Goal: Task Accomplishment & Management: Use online tool/utility

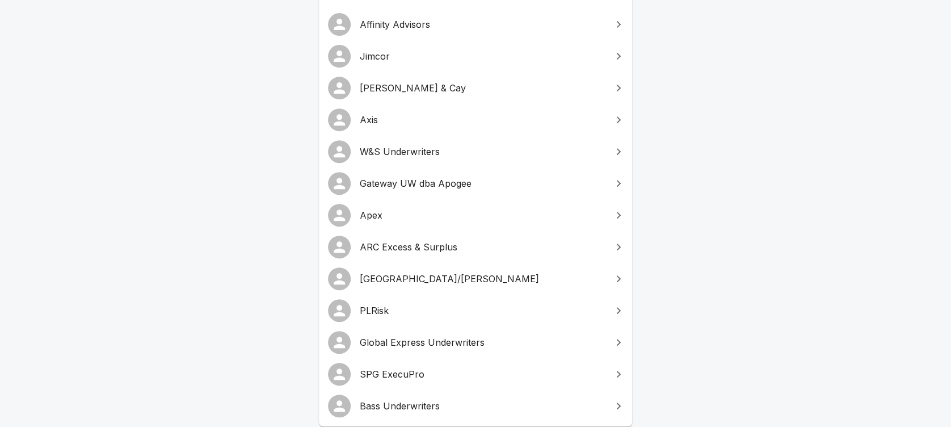
scroll to position [195, 0]
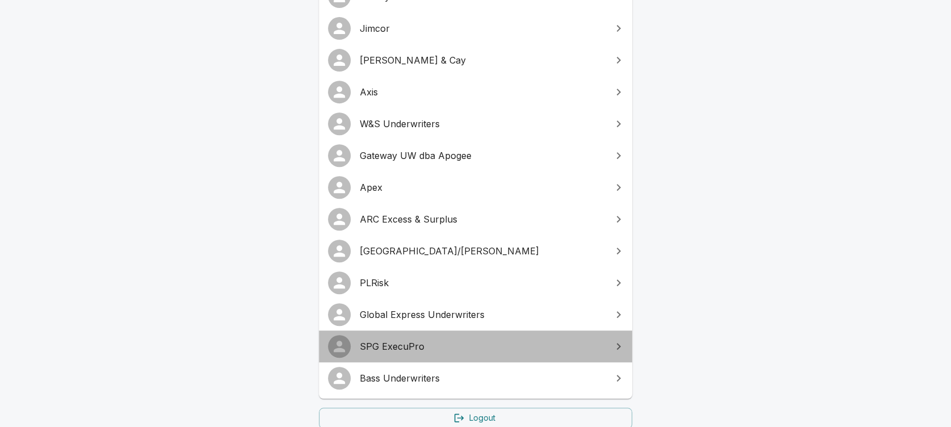
click at [386, 348] on span "SPG ExecuPro" at bounding box center [482, 346] width 245 height 14
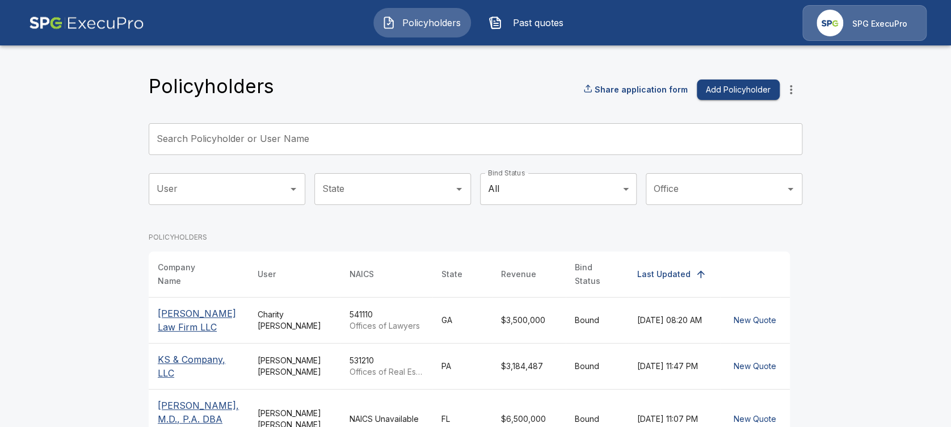
click at [532, 23] on span "Past quotes" at bounding box center [538, 23] width 62 height 14
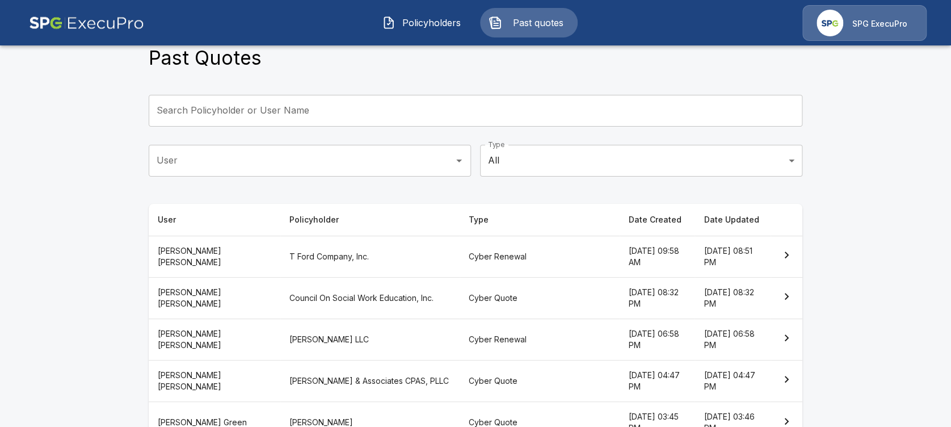
scroll to position [52, 0]
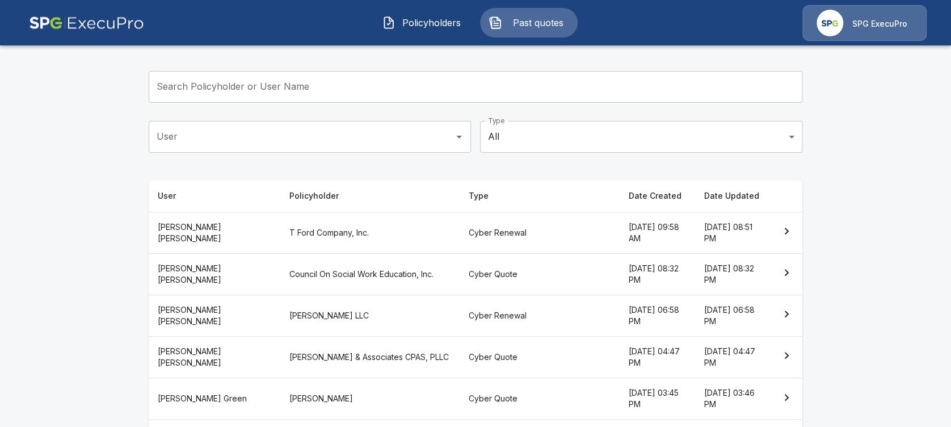
click at [620, 192] on th "Date Created" at bounding box center [657, 196] width 75 height 32
click at [620, 195] on th "Date Created" at bounding box center [657, 196] width 75 height 32
click at [184, 270] on th "Tricia Dietz" at bounding box center [215, 273] width 132 height 41
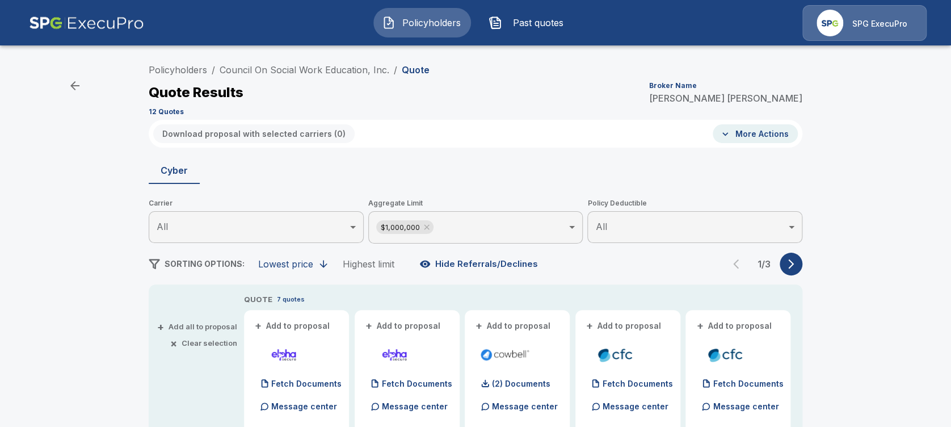
click at [83, 13] on img at bounding box center [86, 23] width 115 height 36
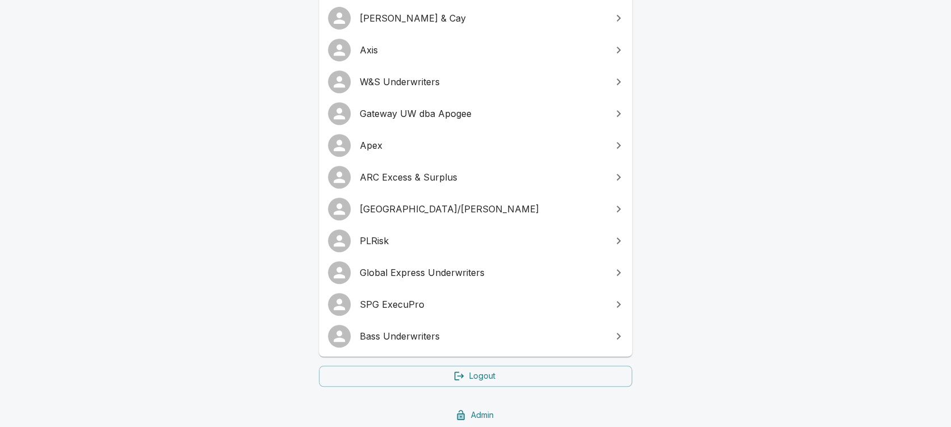
scroll to position [201, 0]
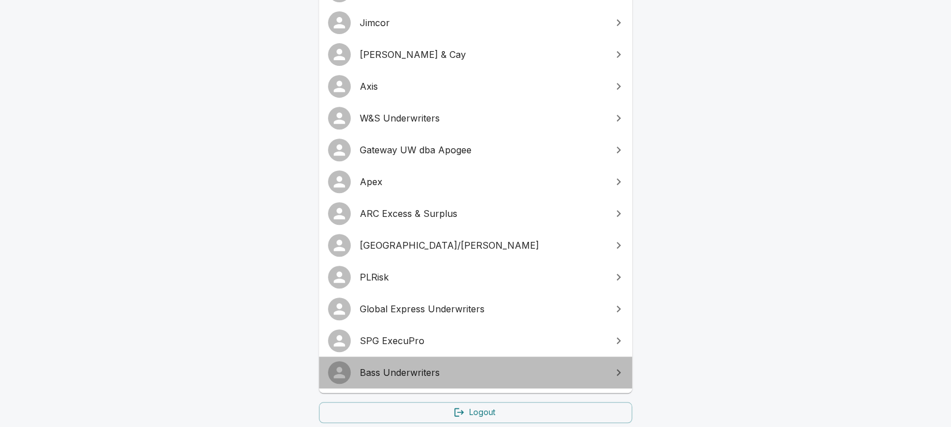
click at [469, 374] on span "Bass Underwriters" at bounding box center [482, 372] width 245 height 14
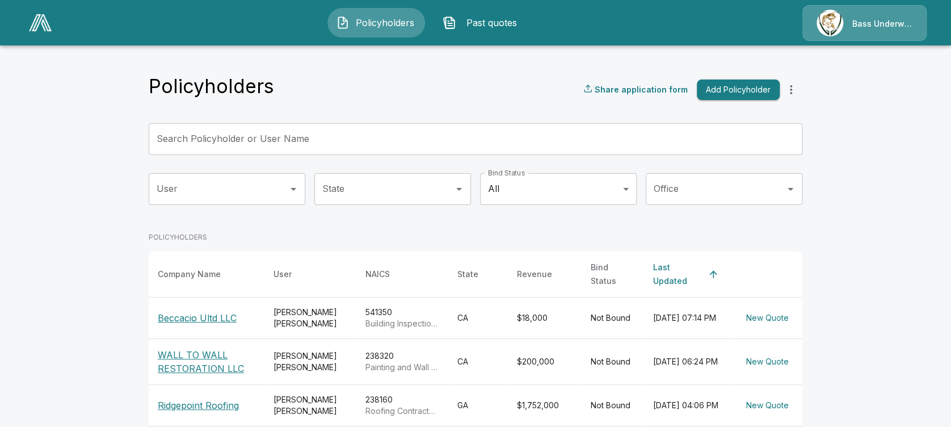
click at [863, 12] on div "Bass Underwriters" at bounding box center [864, 23] width 124 height 36
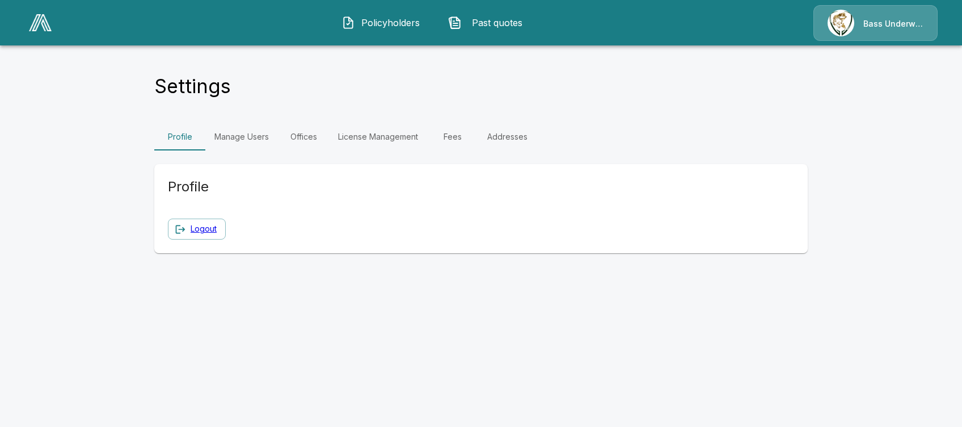
click at [250, 130] on link "Manage Users" at bounding box center [241, 136] width 73 height 27
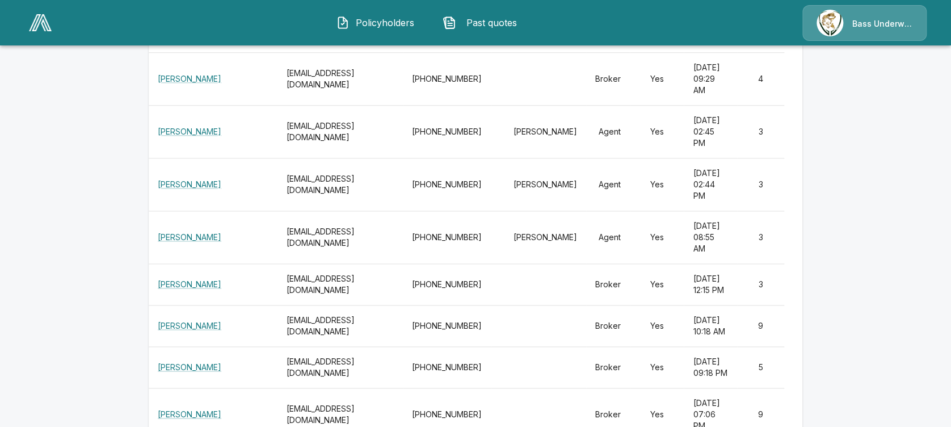
scroll to position [590, 0]
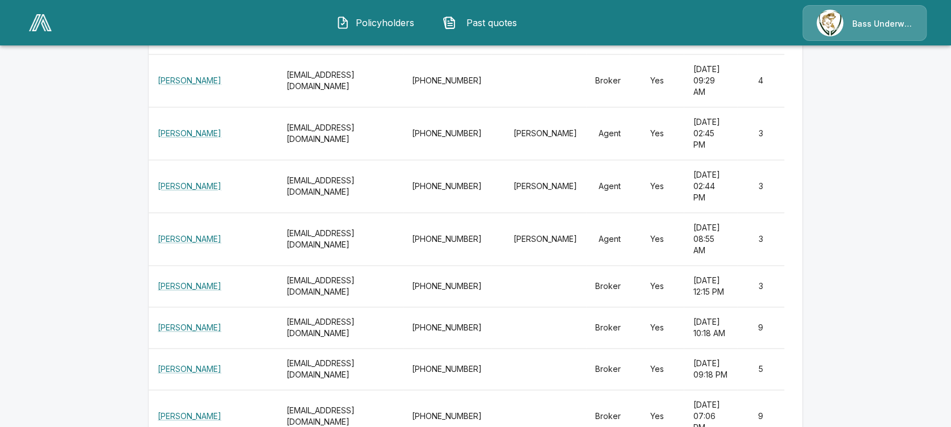
click at [43, 20] on img at bounding box center [40, 22] width 23 height 17
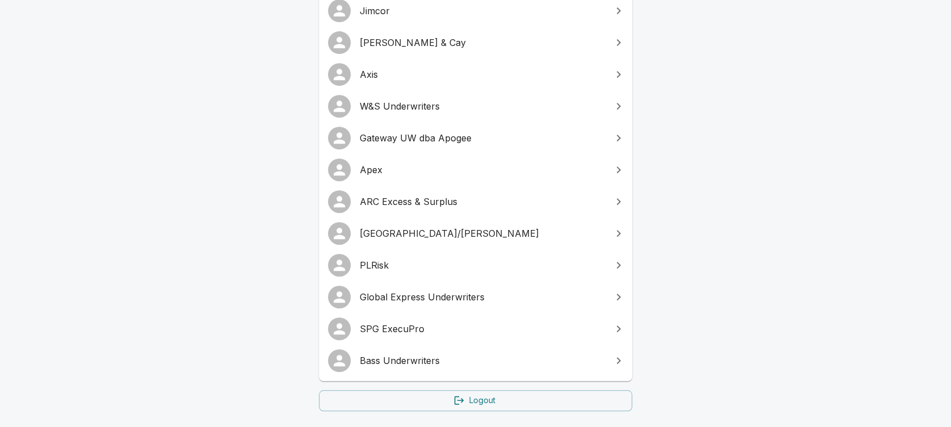
scroll to position [213, 0]
click at [399, 296] on span "Global Express Underwriters" at bounding box center [482, 296] width 245 height 14
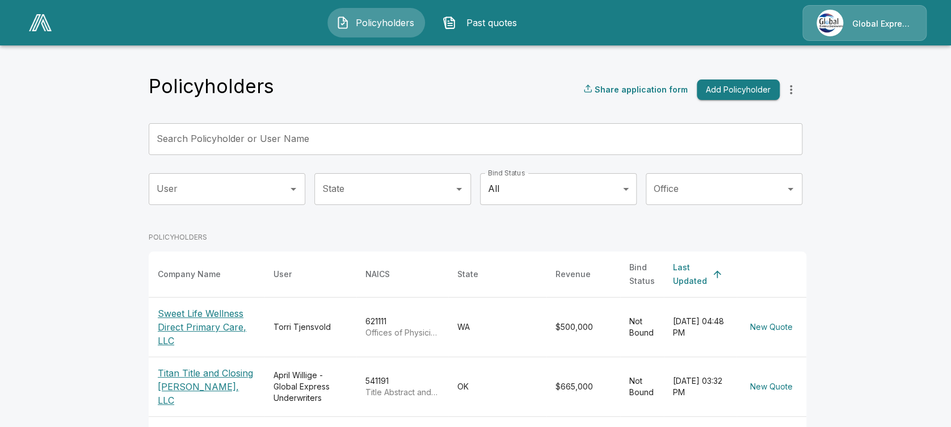
click at [490, 22] on span "Past quotes" at bounding box center [492, 23] width 62 height 14
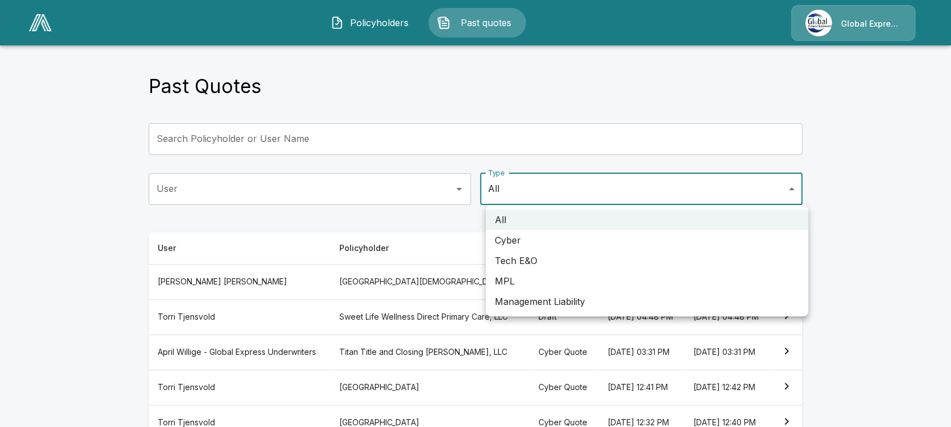
click at [572, 192] on body "Policyholders Past quotes Global Express Underwriters Past Quotes Search Policy…" at bounding box center [475, 333] width 951 height 666
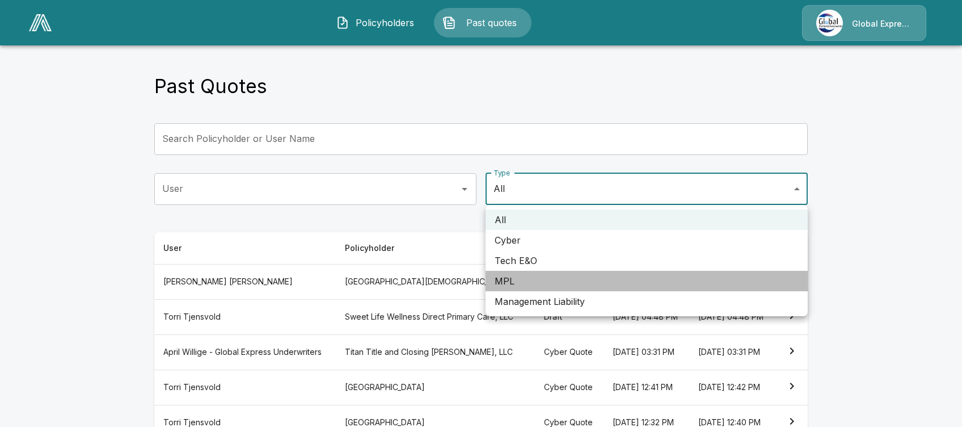
click at [531, 281] on li "MPL" at bounding box center [647, 281] width 322 height 20
type input "***"
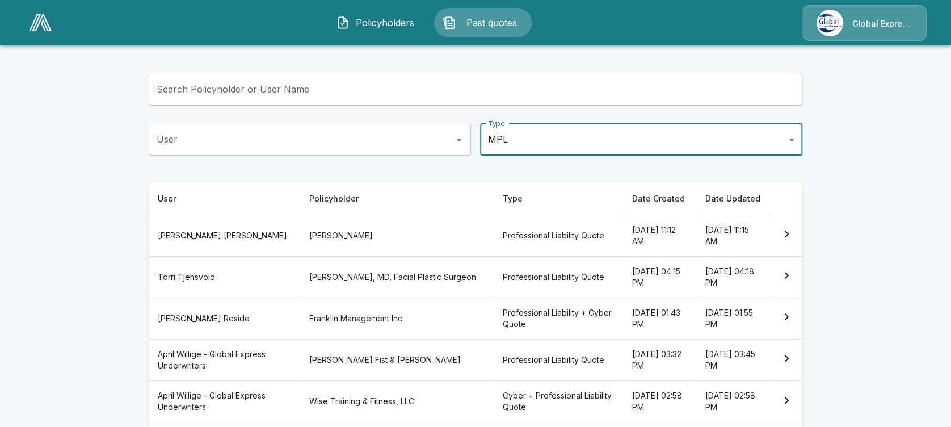
scroll to position [50, 0]
click at [258, 277] on th "[PERSON_NAME]" at bounding box center [224, 275] width 151 height 41
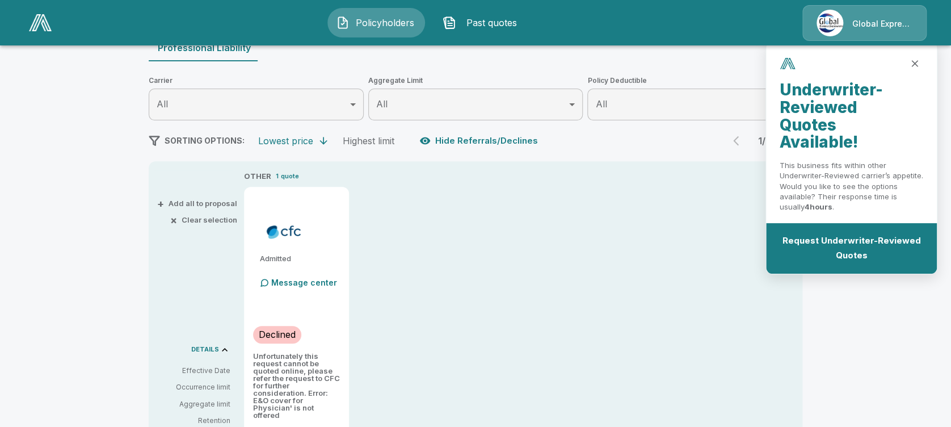
scroll to position [122, 0]
click at [846, 236] on button "Request Underwriter-Reviewed Quotes" at bounding box center [851, 248] width 148 height 37
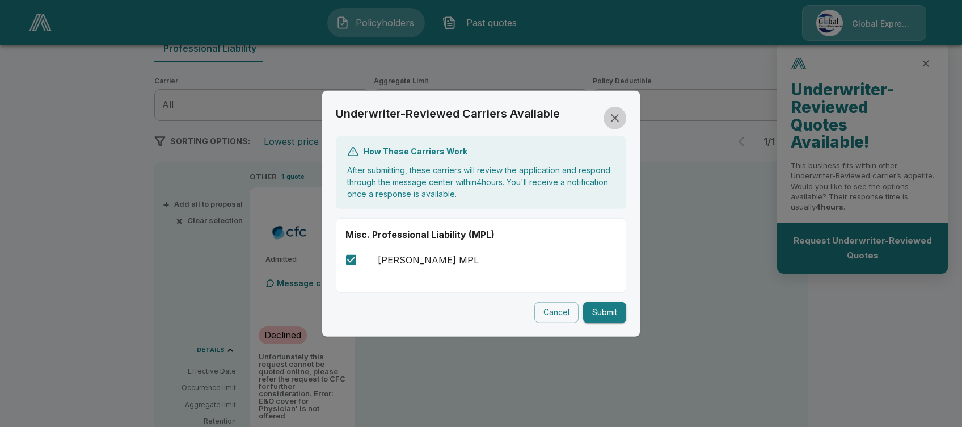
click at [623, 117] on button "close" at bounding box center [615, 118] width 23 height 23
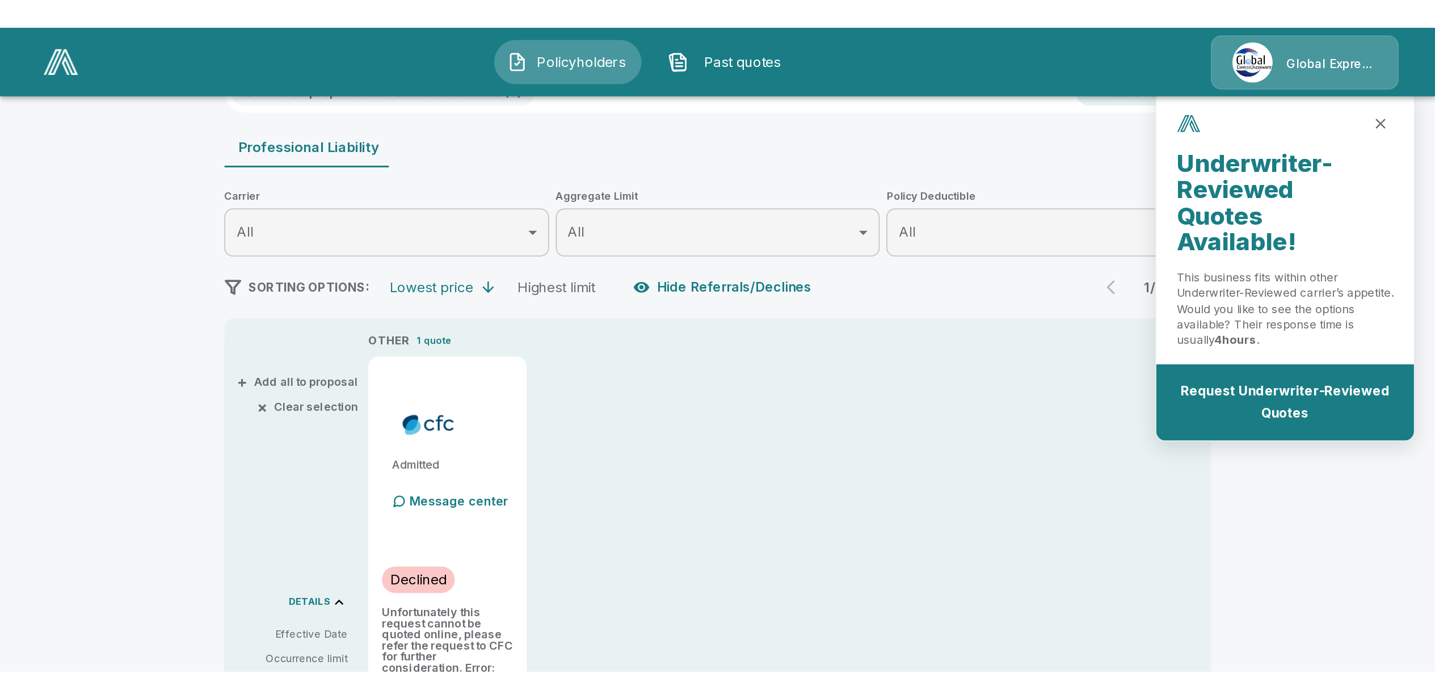
scroll to position [91, 0]
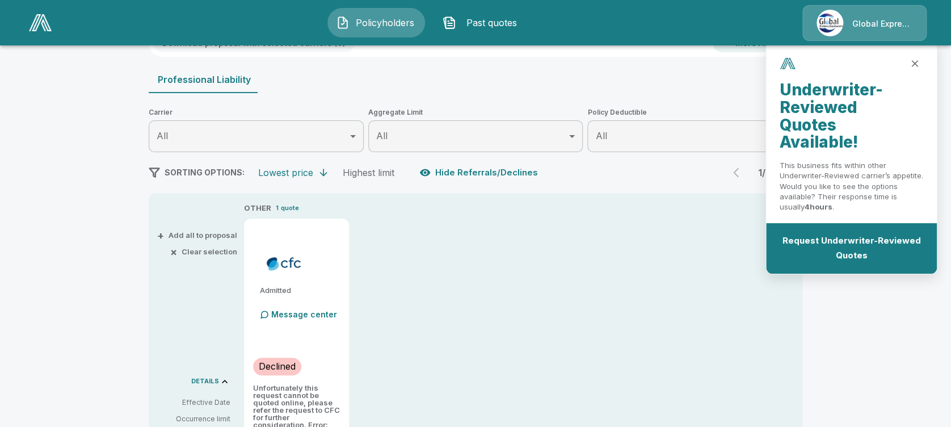
click at [523, 325] on div "OTHER 1 quote Admitted Message center Declined Unfortunately this request canno…" at bounding box center [523, 366] width 558 height 329
